Goal: Find specific page/section

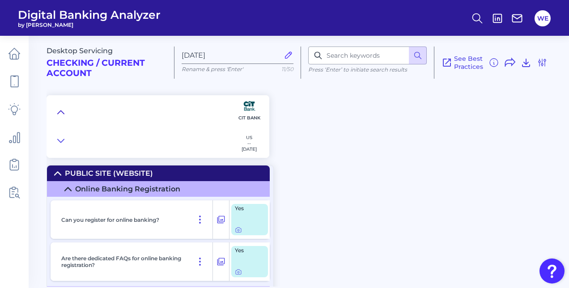
click at [65, 115] on button at bounding box center [61, 112] width 14 height 13
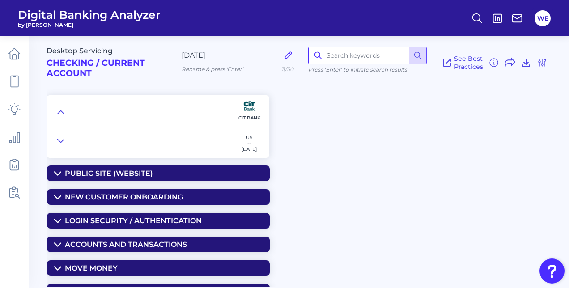
click at [362, 64] on input at bounding box center [367, 56] width 119 height 18
type input "statement"
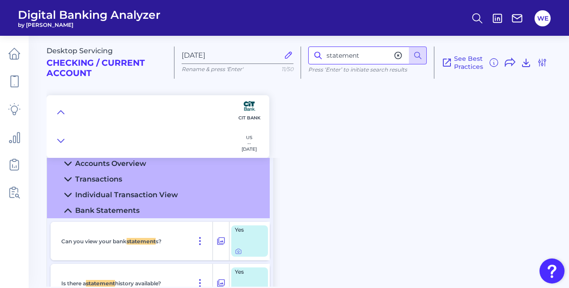
scroll to position [551, 0]
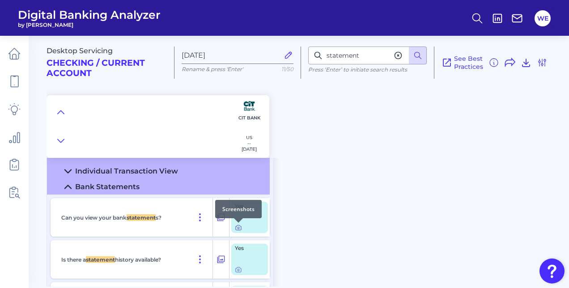
click at [238, 228] on icon at bounding box center [238, 227] width 7 height 7
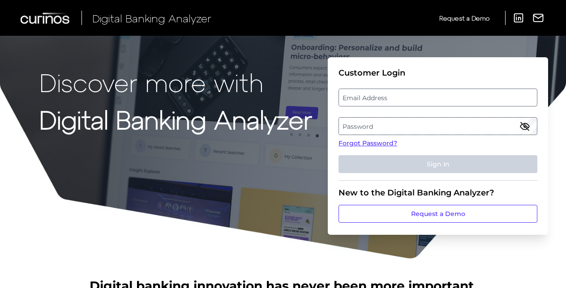
click at [412, 85] on fieldset "Customer Login Email Address Password Forgot Password? Sign In" at bounding box center [437, 124] width 199 height 113
click at [404, 102] on label "Email Address" at bounding box center [437, 97] width 197 height 16
click at [404, 102] on input "email" at bounding box center [437, 98] width 199 height 18
type input "will.elieson@firstcitizens.com"
click at [349, 121] on label "Password" at bounding box center [437, 126] width 197 height 16
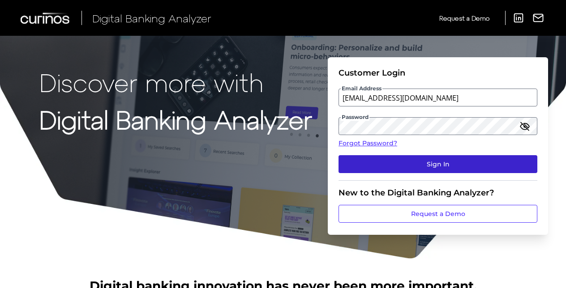
click at [387, 156] on button "Sign In" at bounding box center [437, 164] width 199 height 18
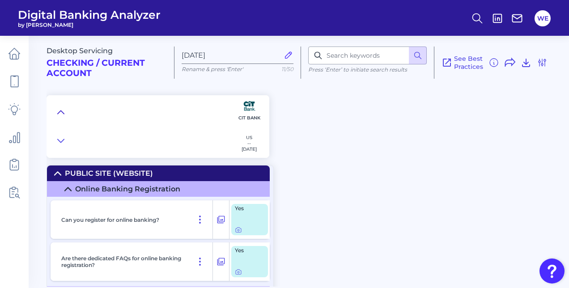
click at [61, 110] on icon at bounding box center [60, 112] width 7 height 9
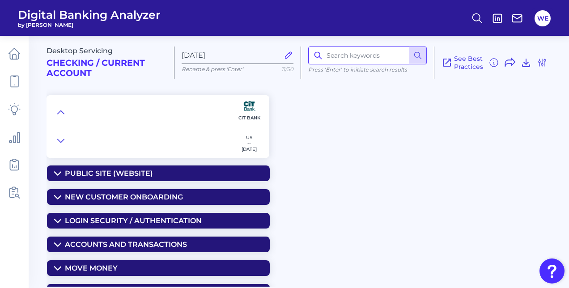
click at [358, 60] on input at bounding box center [367, 56] width 119 height 18
type input "statement"
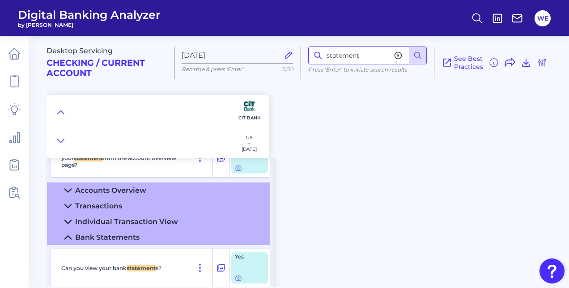
scroll to position [541, 0]
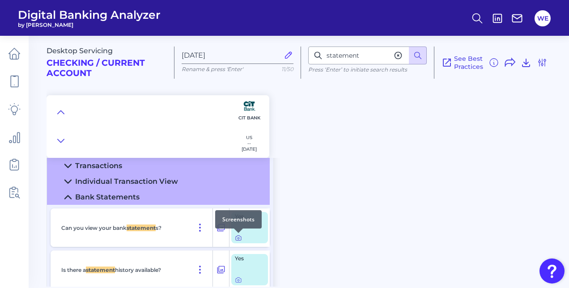
click at [239, 238] on icon at bounding box center [239, 239] width 2 height 2
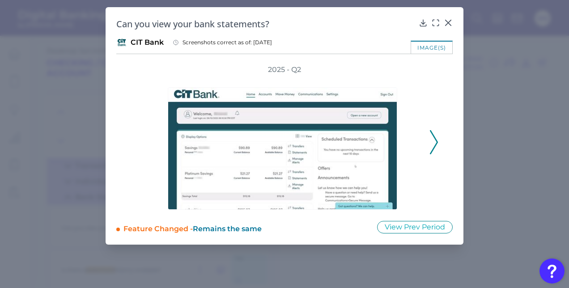
click at [435, 141] on icon at bounding box center [434, 142] width 8 height 24
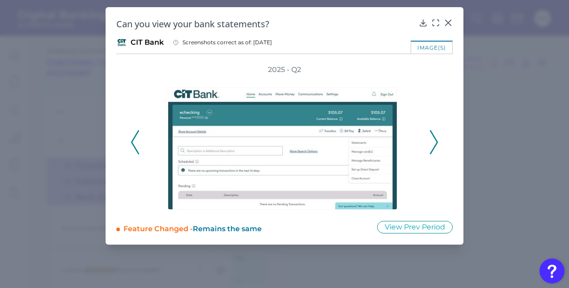
click at [435, 141] on icon at bounding box center [434, 142] width 8 height 24
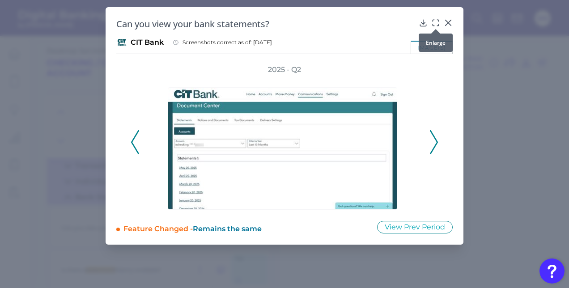
click at [439, 24] on icon at bounding box center [435, 22] width 9 height 9
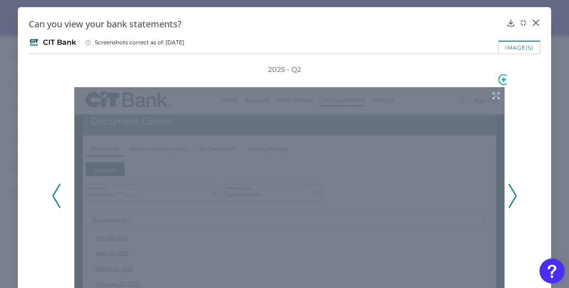
click at [491, 97] on icon at bounding box center [496, 96] width 10 height 10
